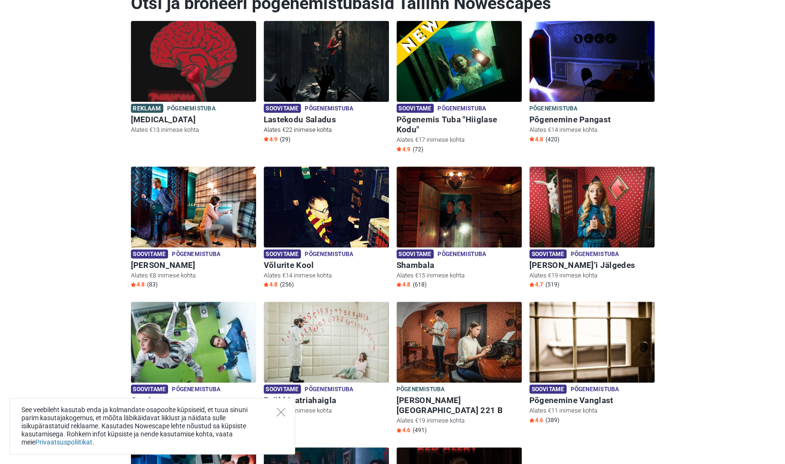
scroll to position [144, 0]
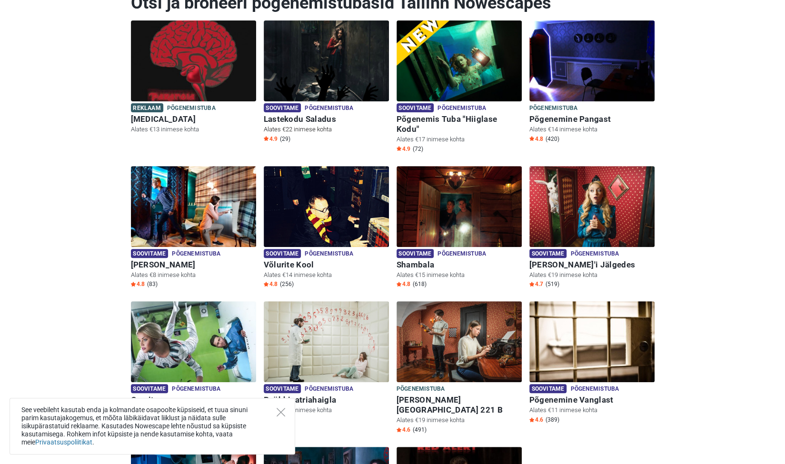
click at [321, 95] on img at bounding box center [326, 60] width 125 height 81
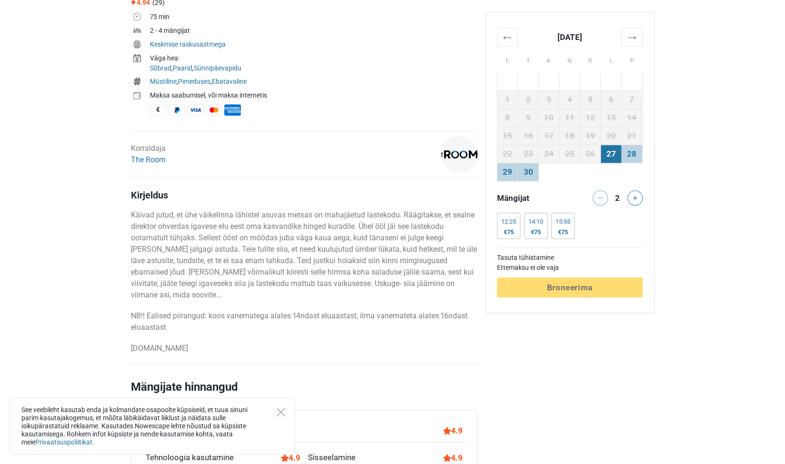
scroll to position [340, 0]
click at [632, 155] on td "28" at bounding box center [632, 155] width 21 height 18
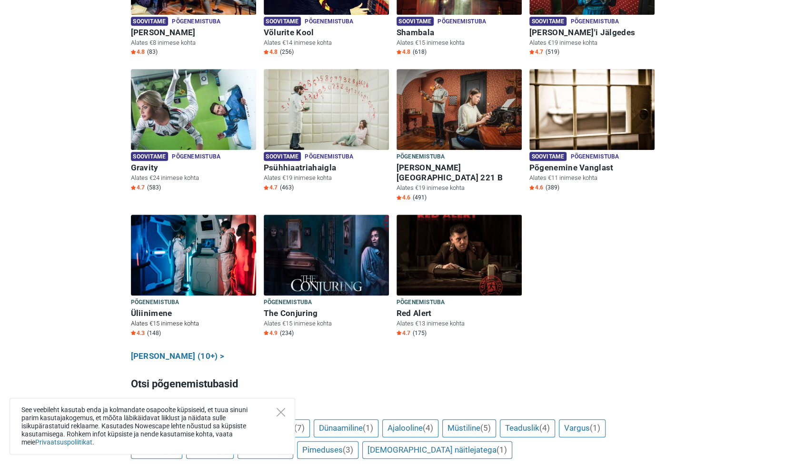
scroll to position [352, 0]
